Goal: Transaction & Acquisition: Purchase product/service

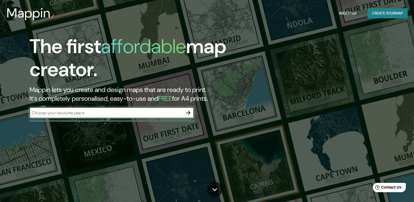
click at [187, 113] on icon "button" at bounding box center [188, 112] width 7 height 7
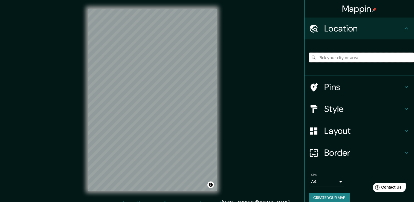
click at [338, 60] on input "Pick your city or area" at bounding box center [361, 57] width 105 height 10
drag, startPoint x: 402, startPoint y: 58, endPoint x: 307, endPoint y: 60, distance: 95.2
click at [309, 60] on div "Valenzano, [GEOGRAPHIC_DATA], [GEOGRAPHIC_DATA] Valenzano [GEOGRAPHIC_DATA], [G…" at bounding box center [361, 57] width 105 height 10
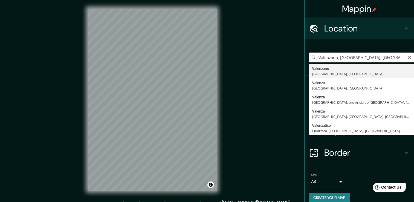
type input "a"
type input "Valenza, [GEOGRAPHIC_DATA], provincia de [GEOGRAPHIC_DATA], [GEOGRAPHIC_DATA]"
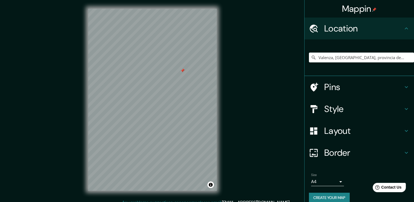
drag, startPoint x: 189, startPoint y: 61, endPoint x: 185, endPoint y: 72, distance: 11.8
click at [185, 72] on div at bounding box center [182, 70] width 4 height 4
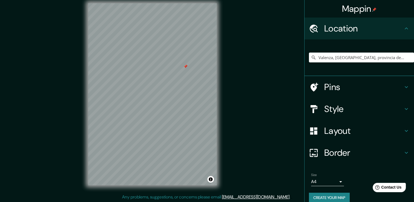
scroll to position [6, 0]
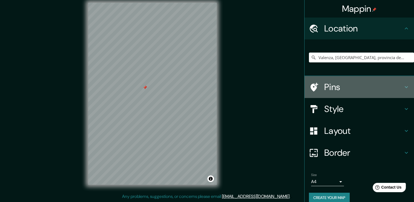
click at [363, 81] on h4 "Pins" at bounding box center [363, 86] width 79 height 11
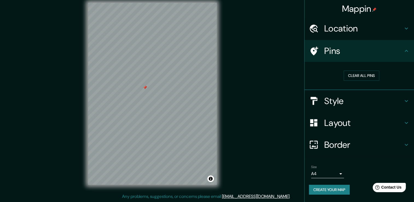
click at [247, 96] on div "Mappin Location [GEOGRAPHIC_DATA], [GEOGRAPHIC_DATA], provincia de [GEOGRAPHIC_…" at bounding box center [207, 98] width 414 height 208
